Goal: Information Seeking & Learning: Learn about a topic

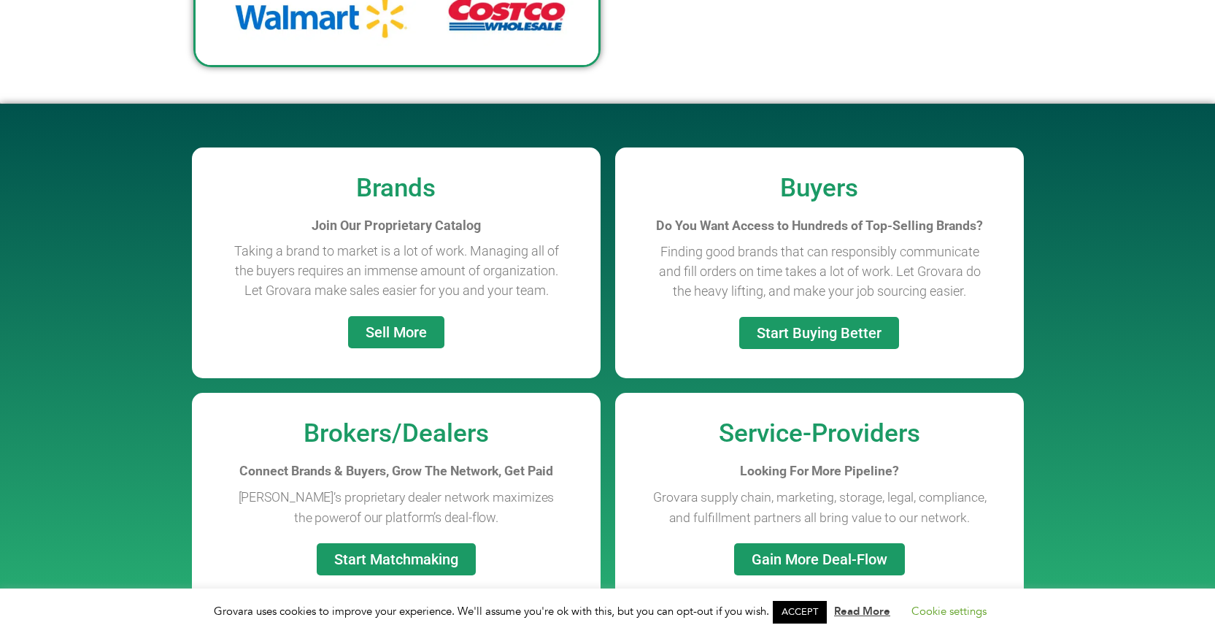
scroll to position [1095, 0]
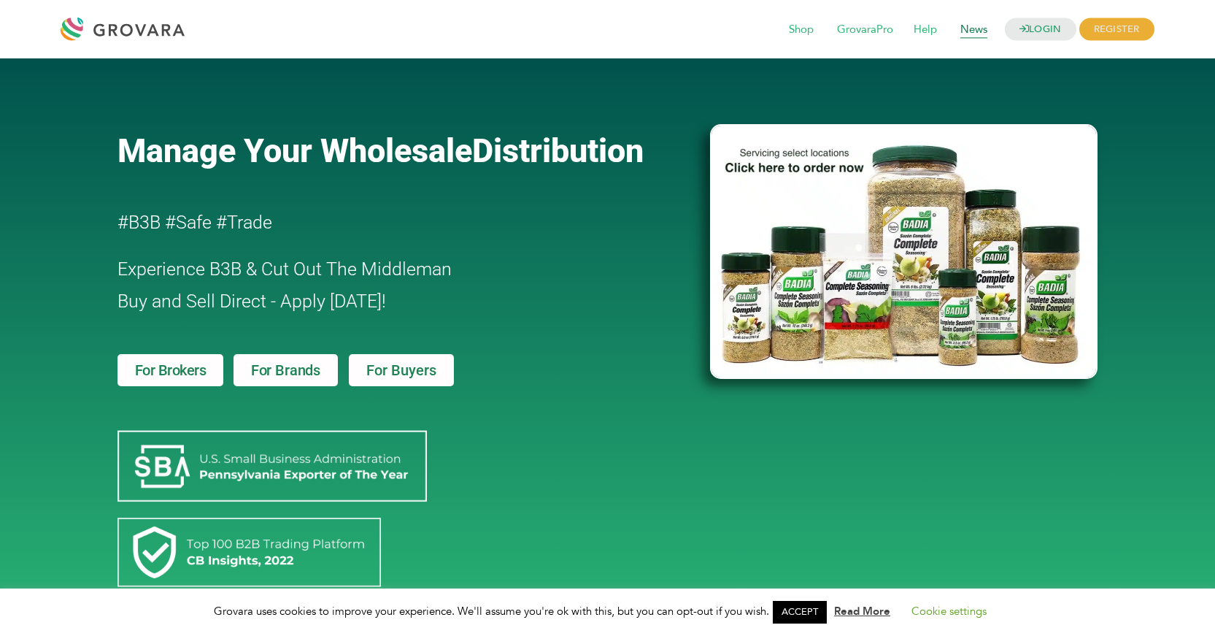
click at [970, 31] on span "News" at bounding box center [973, 30] width 47 height 28
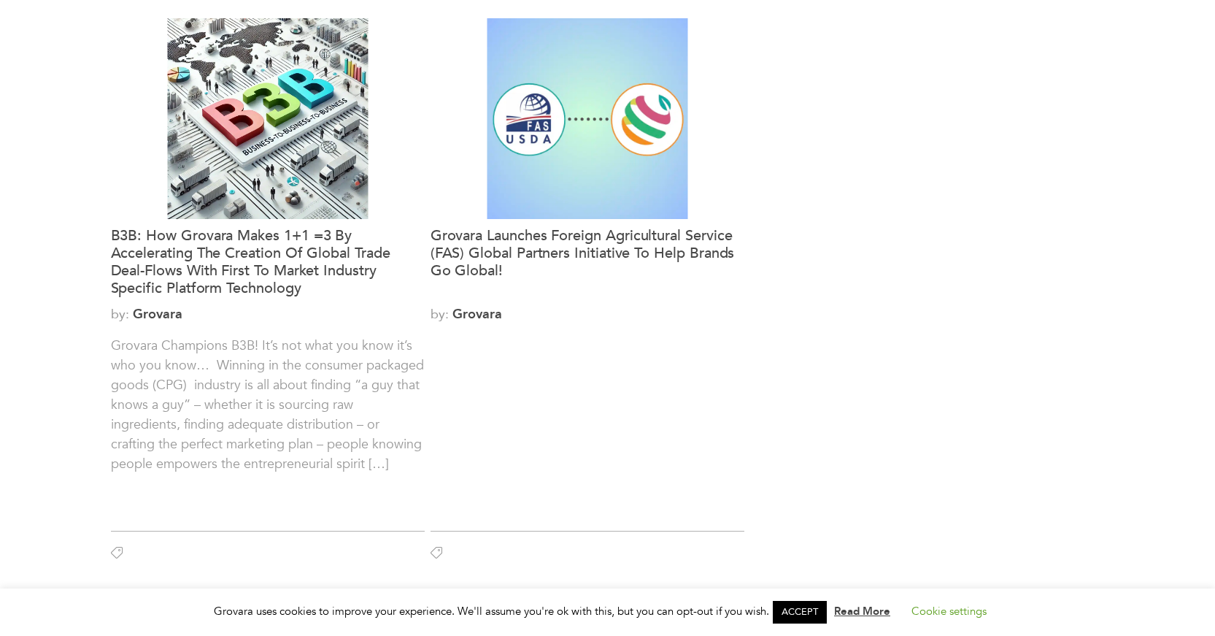
scroll to position [1824, 0]
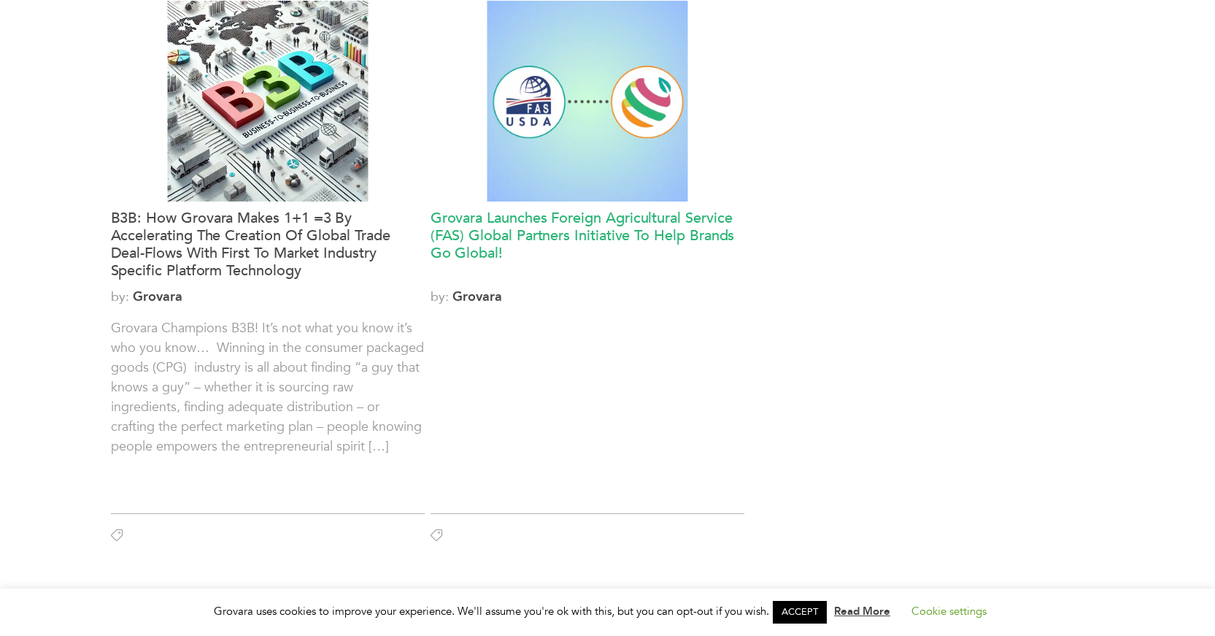
click at [592, 213] on h3 "Grovara Launches Foreign Agricultural Service (FAS) Global Partners Initiative …" at bounding box center [588, 244] width 314 height 70
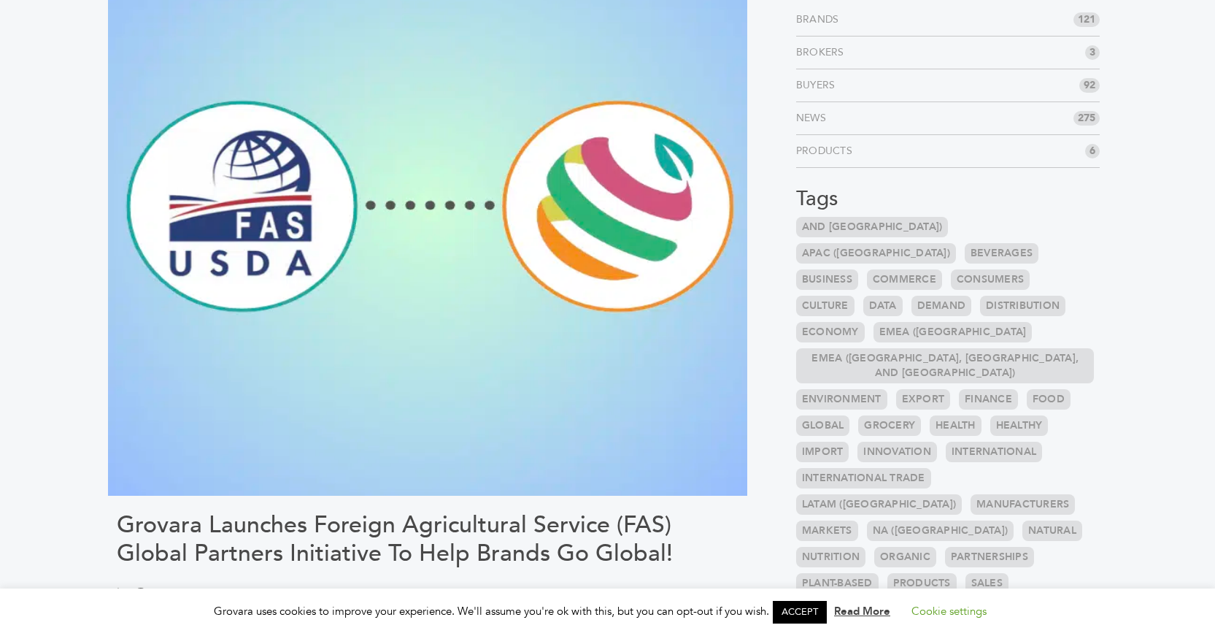
scroll to position [73, 0]
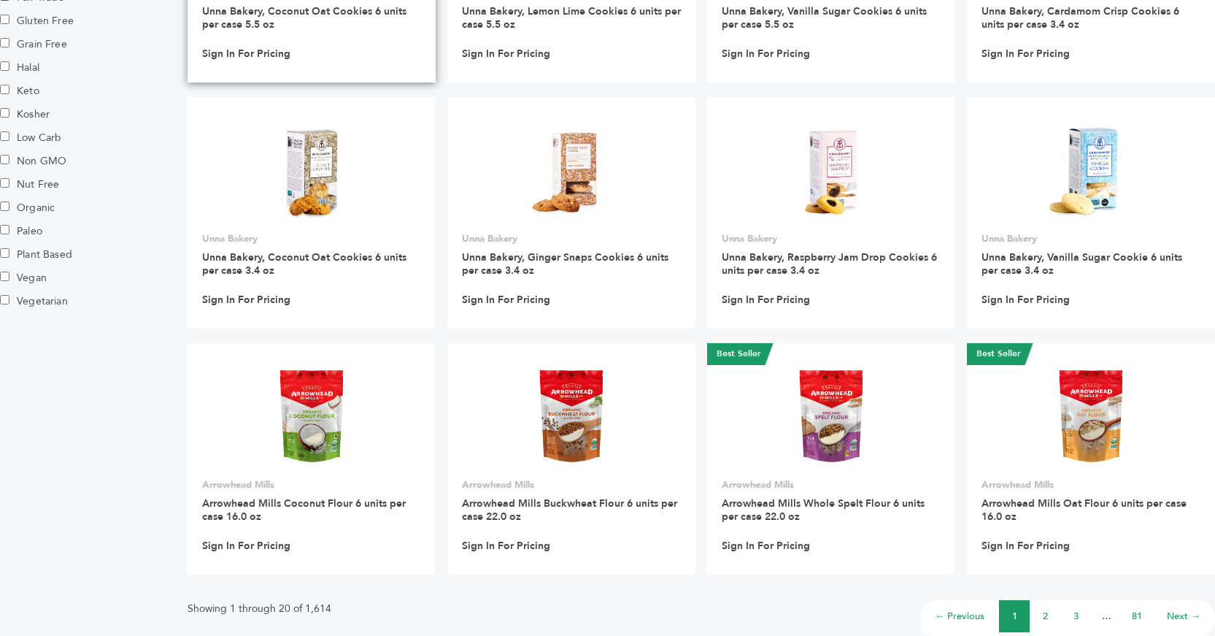
scroll to position [803, 0]
